Goal: Task Accomplishment & Management: Complete application form

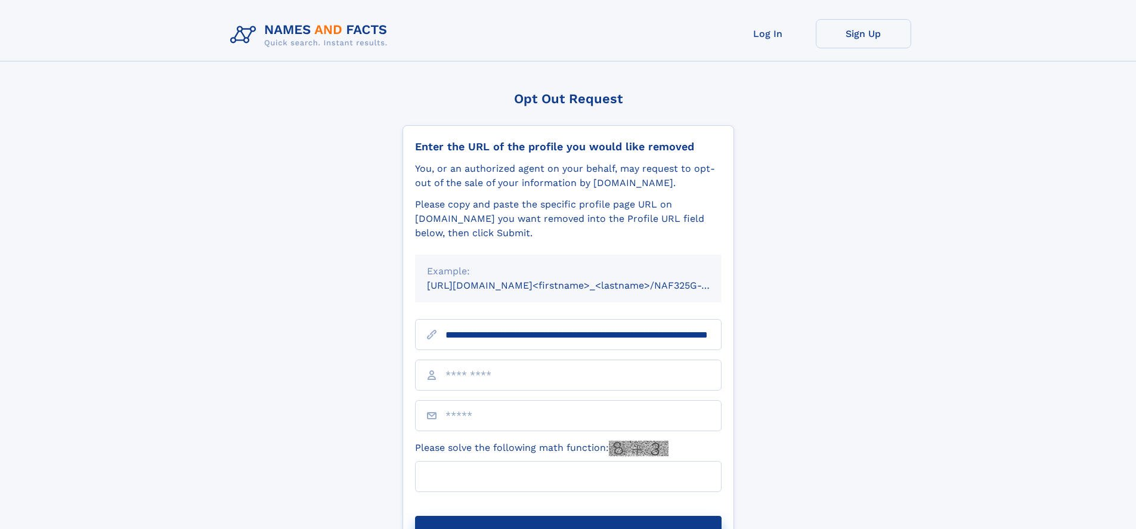
scroll to position [0, 113]
type input "**********"
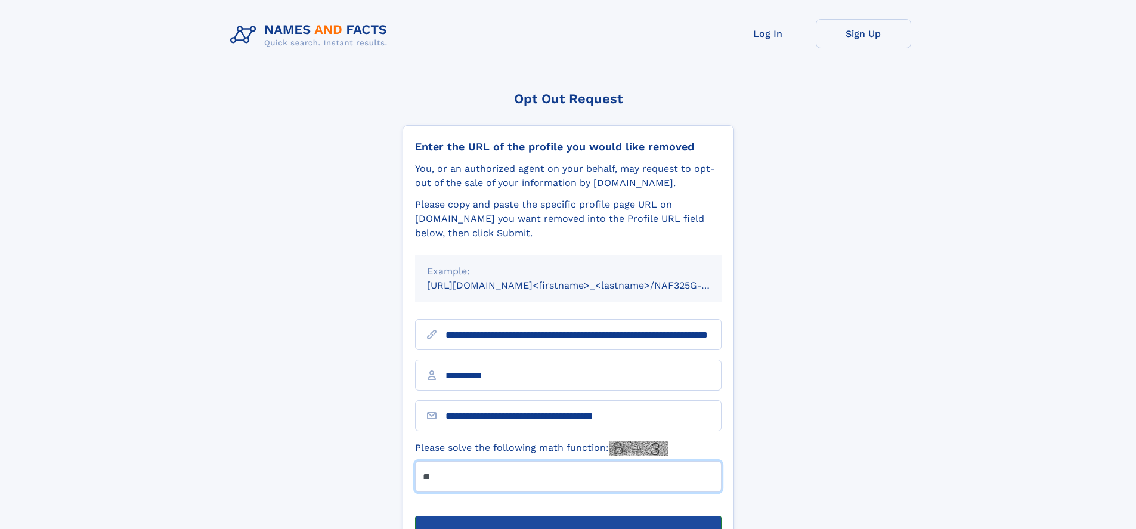
type input "**"
click at [568, 516] on button "Submit Opt Out Request" at bounding box center [568, 535] width 307 height 38
